Goal: Information Seeking & Learning: Learn about a topic

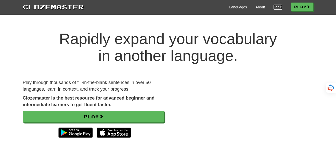
click at [274, 6] on link "Login" at bounding box center [277, 7] width 9 height 5
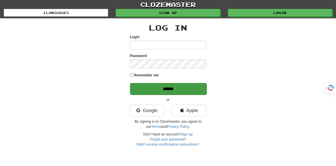
type input "**********"
click at [172, 86] on input "******" at bounding box center [168, 89] width 76 height 12
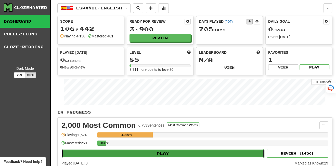
click at [169, 153] on button "Play" at bounding box center [163, 153] width 202 height 9
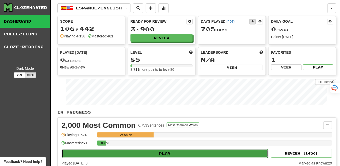
select select "**"
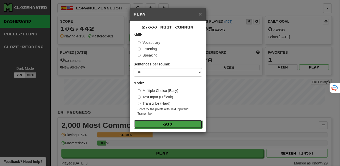
click at [158, 126] on button "Go" at bounding box center [168, 124] width 68 height 9
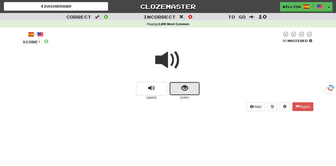
click at [182, 92] on span "show sentence" at bounding box center [184, 88] width 7 height 7
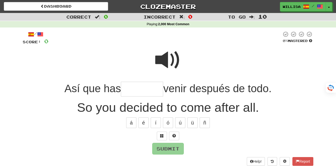
click at [165, 59] on span at bounding box center [167, 59] width 25 height 25
click at [124, 90] on input "text" at bounding box center [142, 89] width 42 height 15
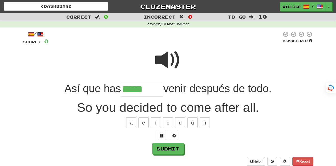
click at [170, 64] on span at bounding box center [167, 59] width 25 height 25
click at [147, 90] on input "*****" at bounding box center [142, 89] width 42 height 15
click at [167, 122] on button "ó" at bounding box center [168, 122] width 10 height 11
click at [168, 125] on button "ó" at bounding box center [168, 122] width 10 height 11
click at [171, 60] on span at bounding box center [167, 59] width 25 height 25
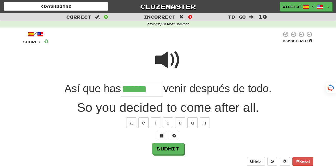
click at [152, 90] on input "******" at bounding box center [142, 89] width 42 height 15
type input "********"
click at [171, 150] on button "Submit" at bounding box center [168, 149] width 32 height 12
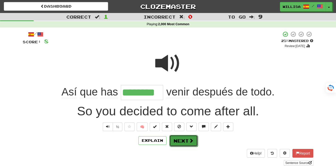
click at [183, 142] on button "Next" at bounding box center [183, 141] width 29 height 12
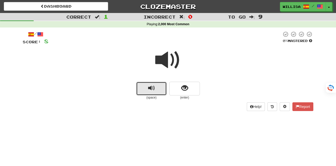
click at [152, 93] on button "replay audio" at bounding box center [151, 89] width 31 height 14
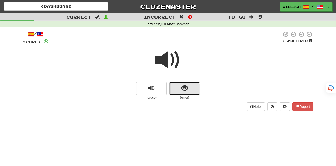
click at [181, 90] on span "show sentence" at bounding box center [184, 88] width 7 height 7
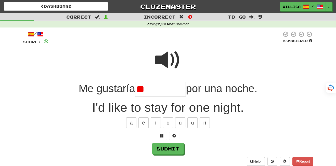
type input "*"
click at [172, 60] on span at bounding box center [167, 59] width 25 height 25
click at [141, 92] on input "text" at bounding box center [160, 89] width 51 height 15
type input "*"
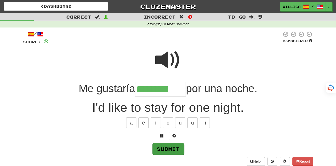
type input "********"
click at [171, 150] on button "Submit" at bounding box center [168, 149] width 32 height 12
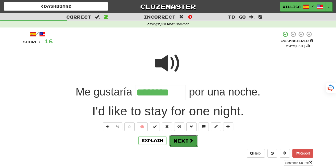
click at [182, 144] on button "Next" at bounding box center [183, 141] width 29 height 12
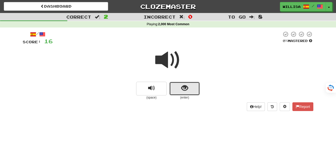
click at [183, 89] on span "show sentence" at bounding box center [184, 88] width 7 height 7
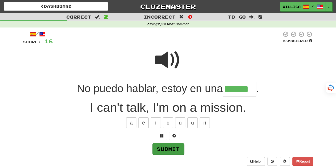
type input "******"
click at [166, 148] on button "Submit" at bounding box center [168, 149] width 32 height 12
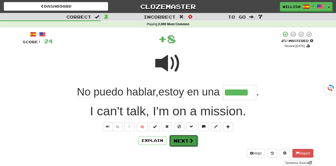
click at [183, 139] on button "Next" at bounding box center [183, 141] width 29 height 12
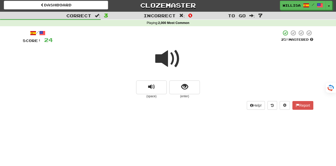
scroll to position [2, 0]
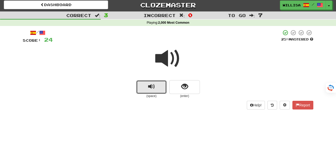
click at [148, 87] on span "replay audio" at bounding box center [151, 86] width 7 height 7
click at [149, 88] on span "replay audio" at bounding box center [151, 86] width 7 height 7
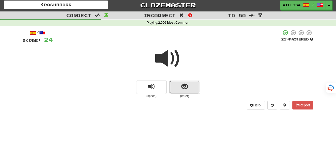
click at [186, 85] on span "show sentence" at bounding box center [184, 86] width 7 height 7
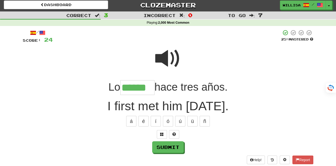
scroll to position [0, 0]
type input "******"
click at [172, 59] on span at bounding box center [167, 58] width 25 height 25
click at [164, 148] on button "Submit" at bounding box center [168, 148] width 32 height 12
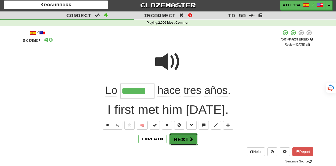
click at [178, 138] on button "Next" at bounding box center [183, 139] width 29 height 12
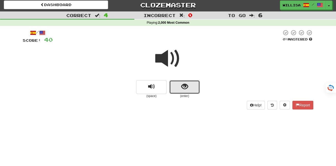
click at [183, 85] on span "show sentence" at bounding box center [184, 86] width 7 height 7
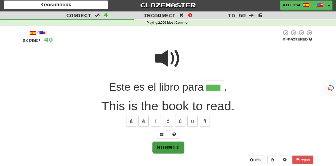
type input "****"
click at [170, 146] on button "Submit" at bounding box center [168, 148] width 32 height 12
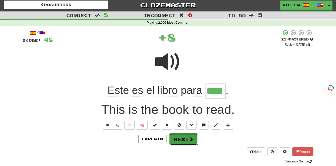
click at [186, 135] on button "Next" at bounding box center [183, 139] width 29 height 12
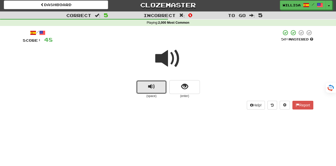
click at [149, 89] on span "replay audio" at bounding box center [151, 86] width 7 height 7
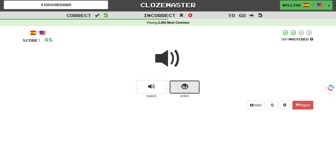
click at [183, 85] on span "show sentence" at bounding box center [184, 86] width 7 height 7
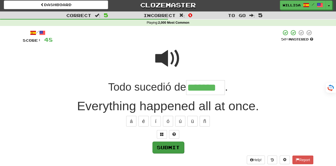
type input "*******"
click at [165, 147] on button "Submit" at bounding box center [168, 148] width 32 height 12
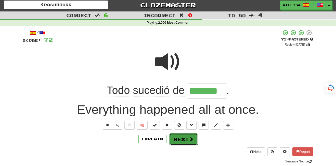
click at [183, 138] on button "Next" at bounding box center [183, 139] width 29 height 12
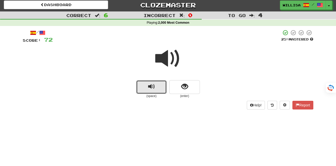
click at [146, 88] on button "replay audio" at bounding box center [151, 87] width 31 height 14
click at [147, 88] on button "replay audio" at bounding box center [151, 87] width 31 height 14
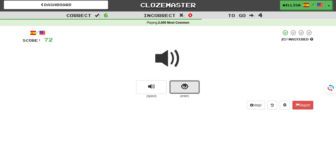
click at [178, 84] on button "show sentence" at bounding box center [184, 87] width 31 height 14
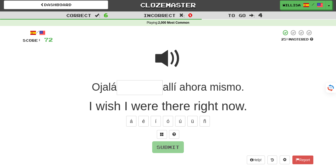
click at [172, 59] on span at bounding box center [167, 58] width 25 height 25
click at [120, 88] on input "text" at bounding box center [140, 87] width 46 height 15
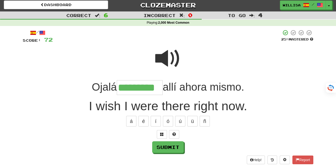
type input "*********"
click at [168, 151] on button "Submit" at bounding box center [168, 148] width 32 height 12
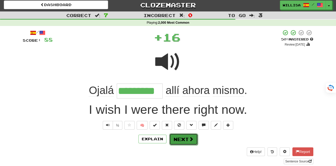
click at [185, 140] on button "Next" at bounding box center [183, 139] width 29 height 12
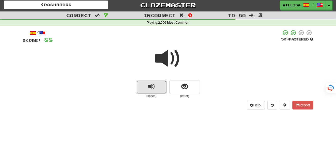
click at [151, 88] on span "replay audio" at bounding box center [151, 86] width 7 height 7
click at [152, 88] on span "replay audio" at bounding box center [151, 86] width 7 height 7
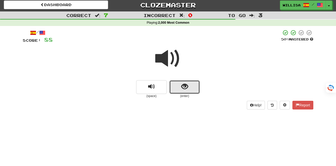
click at [179, 87] on button "show sentence" at bounding box center [184, 87] width 31 height 14
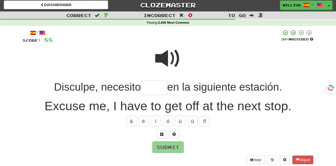
click at [153, 89] on input "text" at bounding box center [154, 87] width 26 height 15
type input "*"
click at [153, 89] on input "*" at bounding box center [154, 87] width 26 height 15
type input "*"
click at [174, 133] on span at bounding box center [174, 134] width 4 height 4
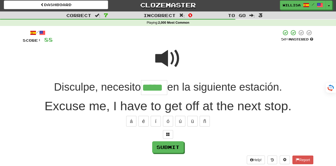
type input "*****"
click at [165, 154] on div "/ Score: 88 50 % Mastered Disculpe, necesito ***** en la siguiente estación. Ex…" at bounding box center [168, 97] width 290 height 135
click at [167, 149] on button "Submit" at bounding box center [168, 148] width 32 height 12
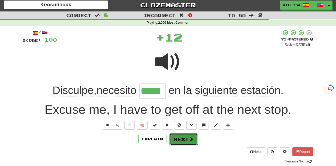
click at [182, 138] on button "Next" at bounding box center [183, 139] width 29 height 12
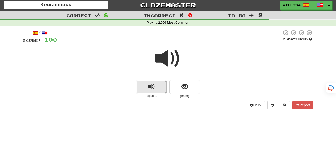
click at [148, 89] on span "replay audio" at bounding box center [151, 86] width 7 height 7
click at [147, 89] on button "replay audio" at bounding box center [151, 87] width 31 height 14
click at [149, 89] on span "replay audio" at bounding box center [151, 86] width 7 height 7
click at [150, 91] on button "replay audio" at bounding box center [151, 87] width 31 height 14
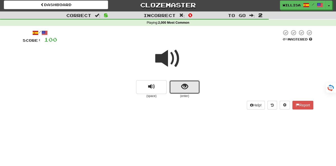
click at [184, 87] on span "show sentence" at bounding box center [184, 86] width 7 height 7
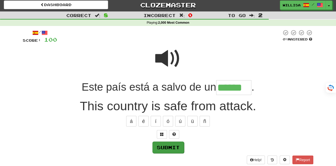
type input "******"
click at [172, 149] on button "Submit" at bounding box center [168, 148] width 32 height 12
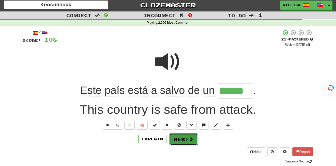
click at [177, 140] on button "Next" at bounding box center [183, 139] width 29 height 12
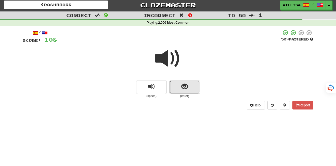
click at [180, 92] on button "show sentence" at bounding box center [184, 87] width 31 height 14
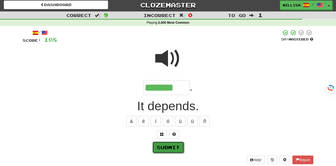
click at [164, 146] on button "Submit" at bounding box center [168, 148] width 32 height 12
type input "*******"
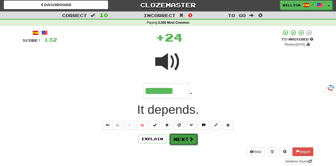
click at [183, 138] on button "Next" at bounding box center [183, 139] width 29 height 12
